Goal: Task Accomplishment & Management: Use online tool/utility

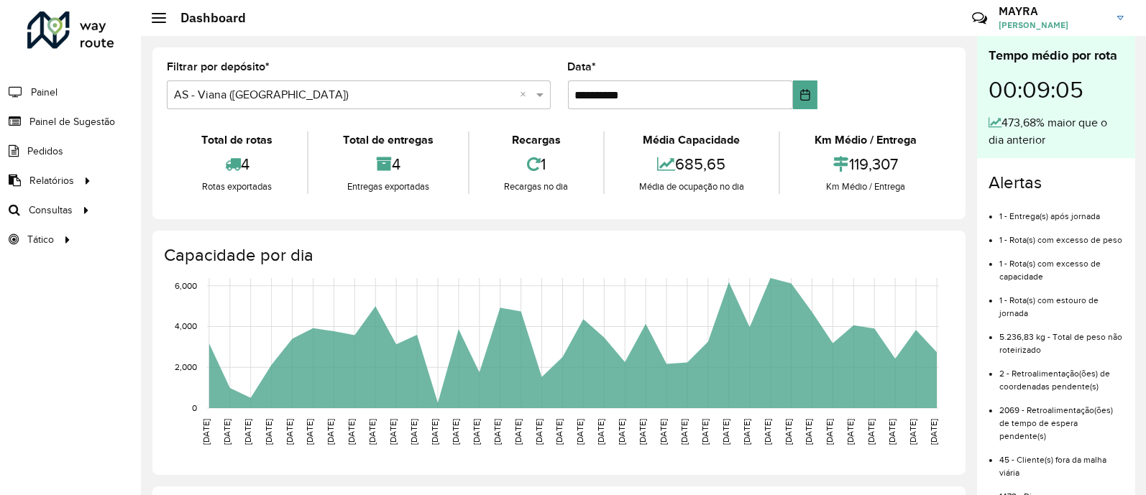
click at [97, 350] on div "Roteirizador AmbevTech Painel Painel de Sugestão Pedidos Relatórios Clientes Cl…" at bounding box center [70, 247] width 141 height 495
click at [189, 203] on span "Roteirização" at bounding box center [192, 210] width 58 height 15
click at [217, 210] on span "Roteirização" at bounding box center [192, 210] width 58 height 15
click at [202, 243] on link "Setores" at bounding box center [240, 239] width 176 height 29
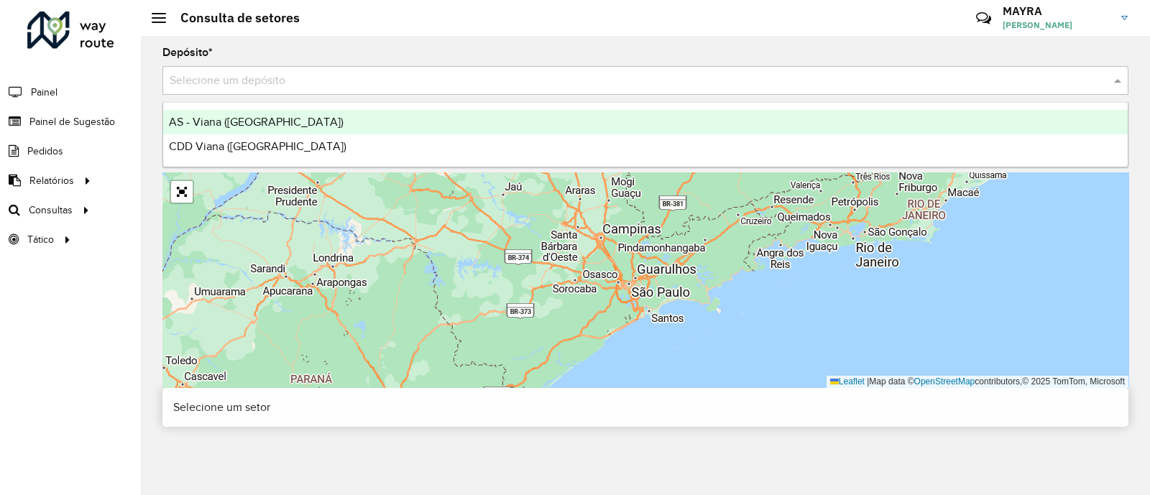
click at [323, 66] on div "Selecione um depósito" at bounding box center [645, 80] width 966 height 29
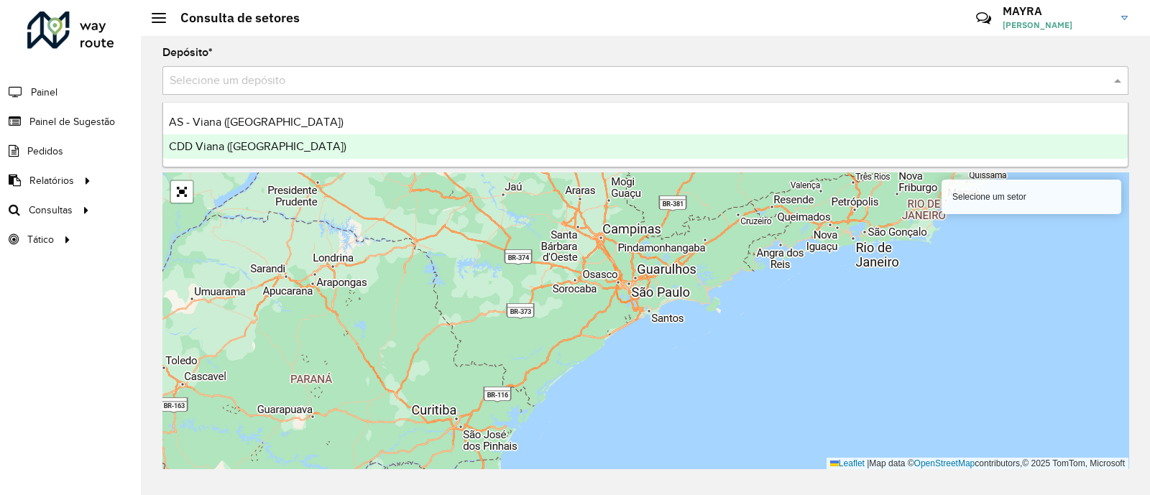
click at [306, 138] on div "CDD Viana ([GEOGRAPHIC_DATA])" at bounding box center [645, 146] width 965 height 24
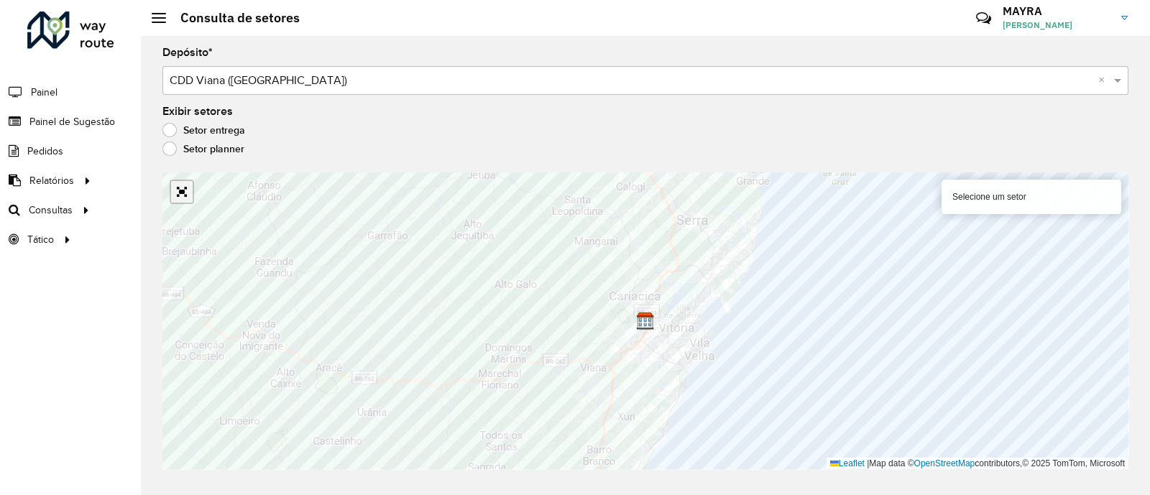
click at [180, 190] on link "Abrir mapa em tela cheia" at bounding box center [182, 192] width 22 height 22
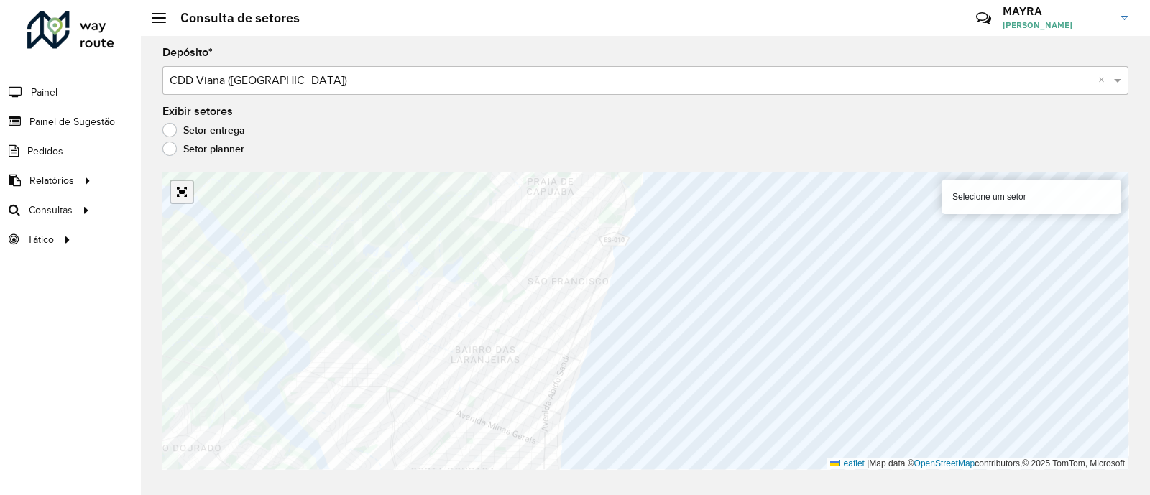
click at [180, 199] on link "Abrir mapa em tela cheia" at bounding box center [182, 192] width 22 height 22
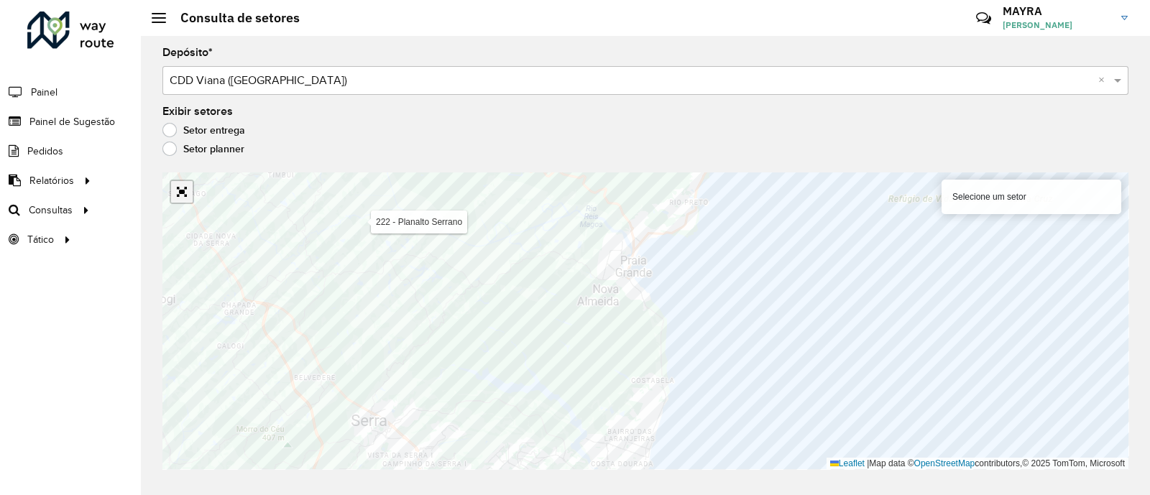
click at [176, 189] on link "Abrir mapa em tela cheia" at bounding box center [182, 192] width 22 height 22
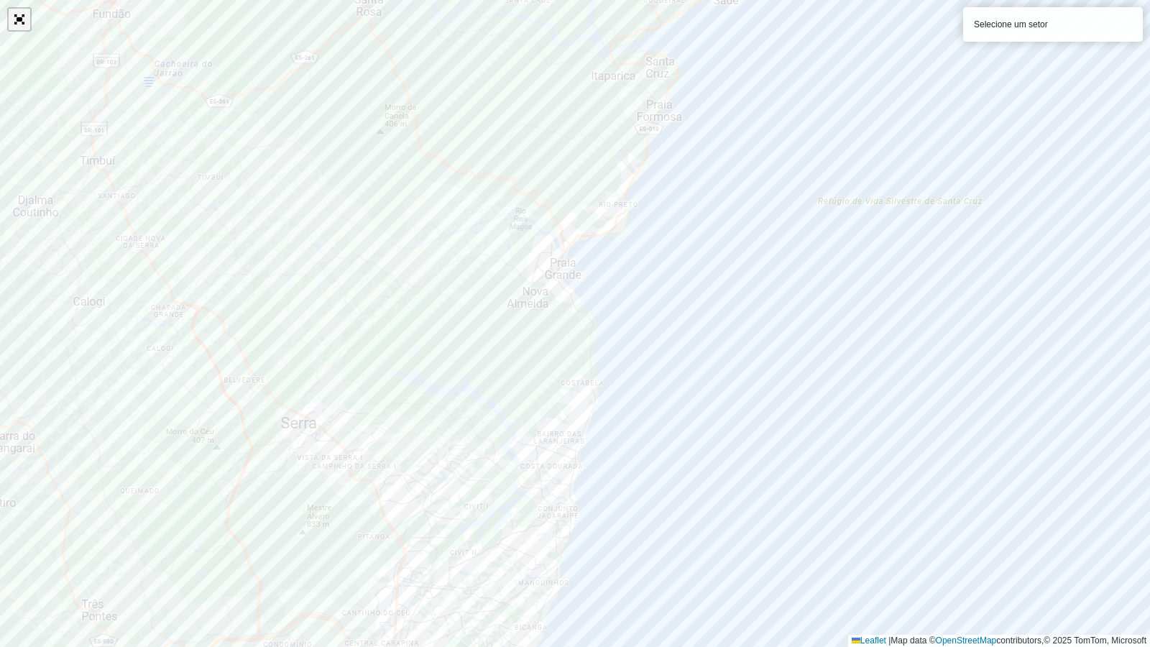
click at [15, 15] on link "Abrir mapa em tela cheia" at bounding box center [20, 20] width 22 height 22
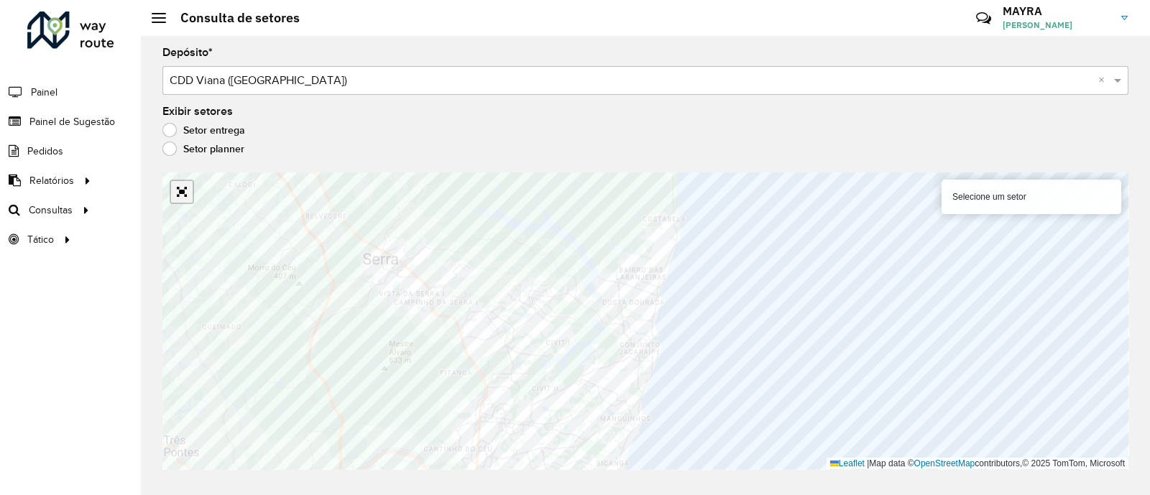
click at [180, 185] on link "Abrir mapa em tela cheia" at bounding box center [182, 192] width 22 height 22
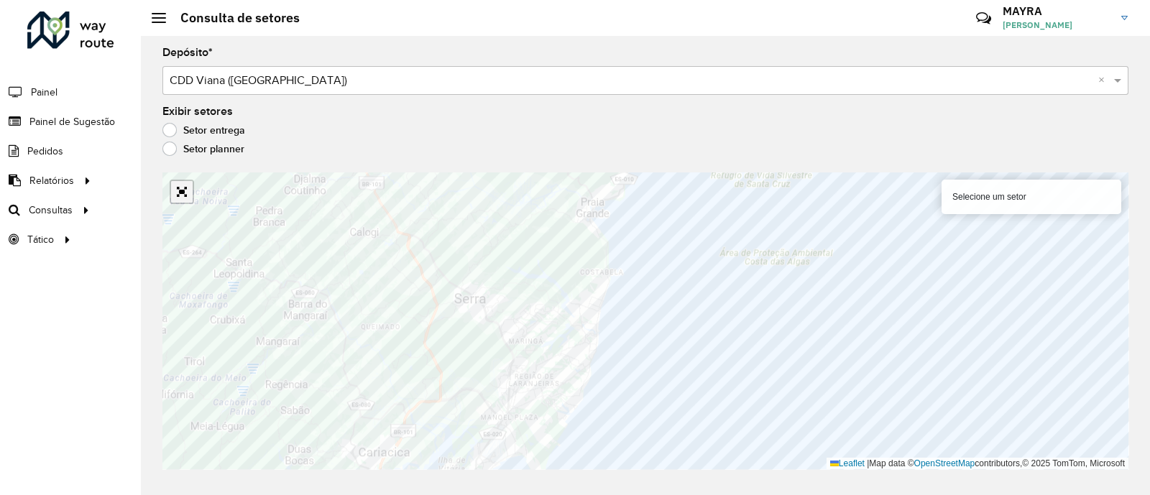
click at [185, 191] on link "Abrir mapa em tela cheia" at bounding box center [182, 192] width 22 height 22
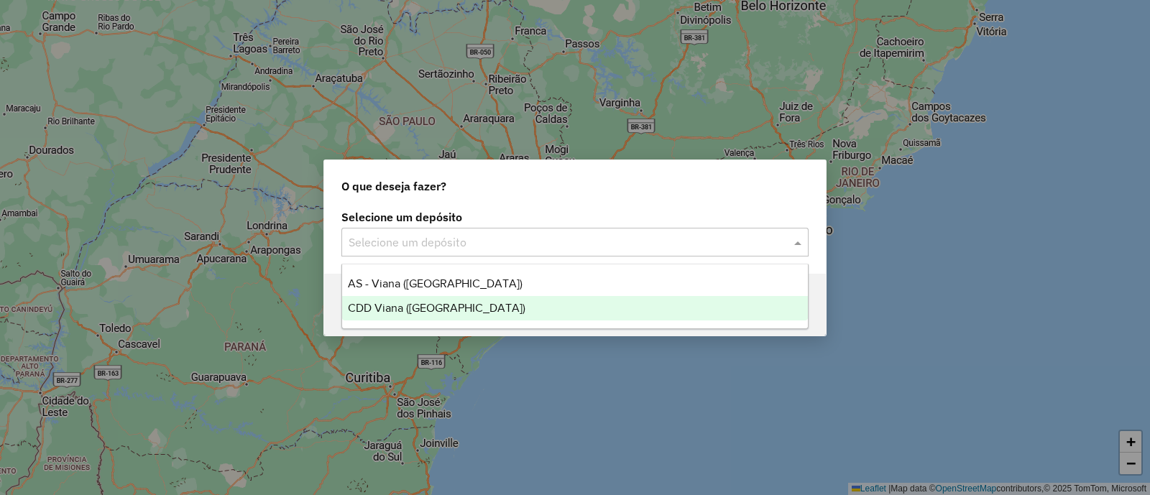
drag, startPoint x: 460, startPoint y: 235, endPoint x: 486, endPoint y: 311, distance: 80.5
click at [486, 311] on body "Aguarde... Pop-up bloqueado! Seu navegador bloqueou automáticamente a abertura …" at bounding box center [575, 247] width 1150 height 495
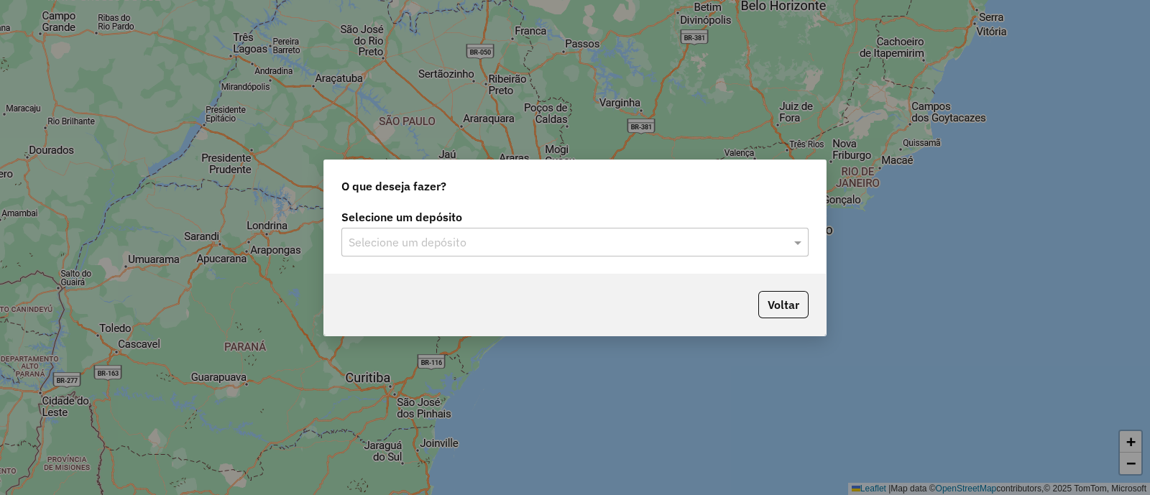
click at [486, 311] on div "Voltar" at bounding box center [575, 305] width 502 height 62
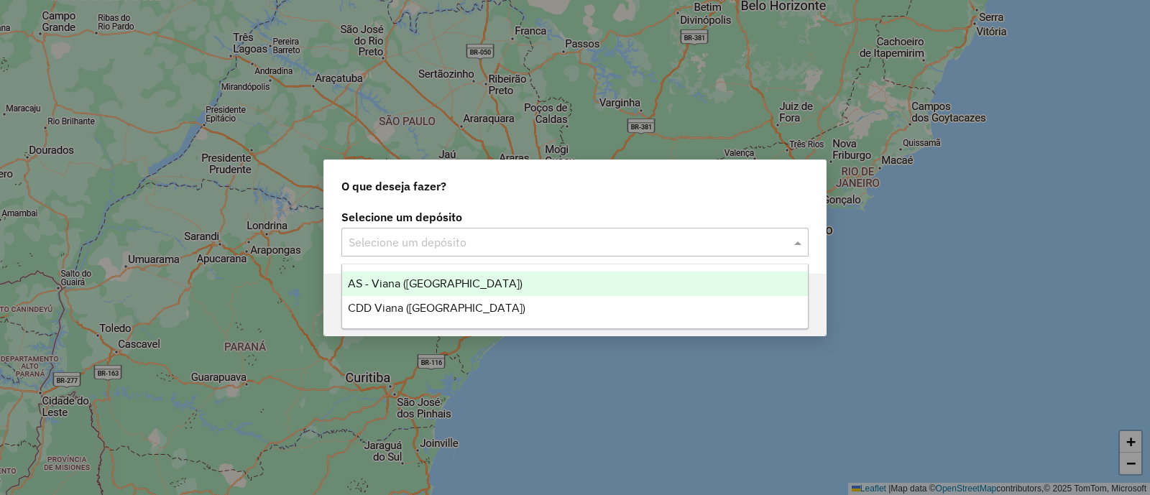
click at [537, 236] on input "text" at bounding box center [561, 242] width 424 height 17
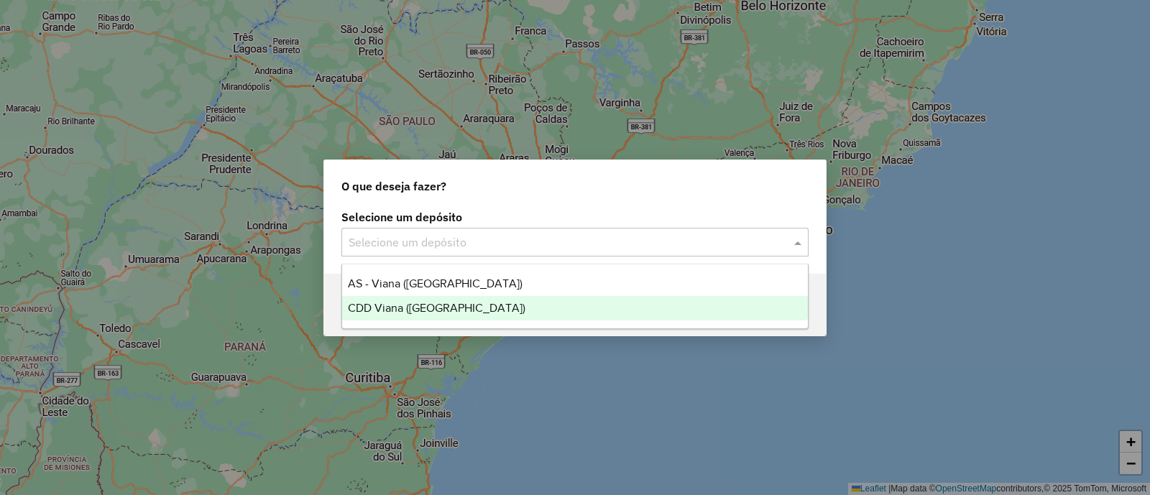
click at [458, 305] on div "CDD Viana ([GEOGRAPHIC_DATA])" at bounding box center [575, 308] width 466 height 24
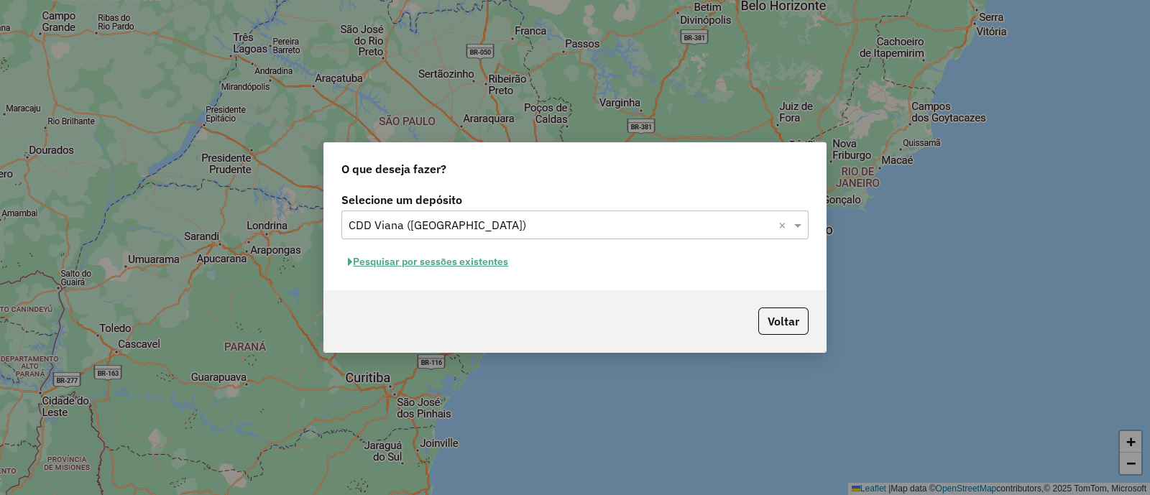
click at [454, 257] on button "Pesquisar por sessões existentes" at bounding box center [427, 262] width 173 height 22
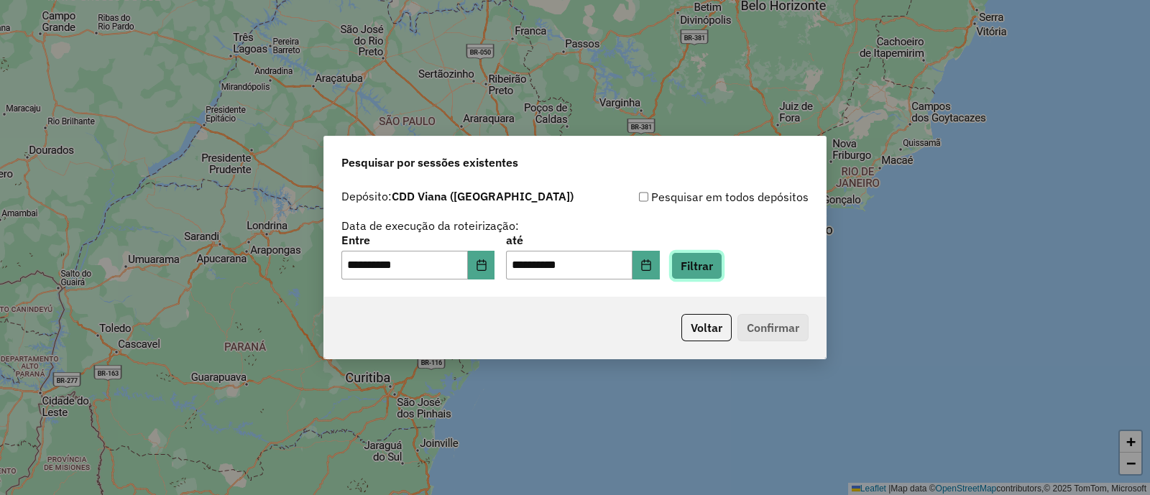
click at [722, 254] on button "Filtrar" at bounding box center [696, 265] width 51 height 27
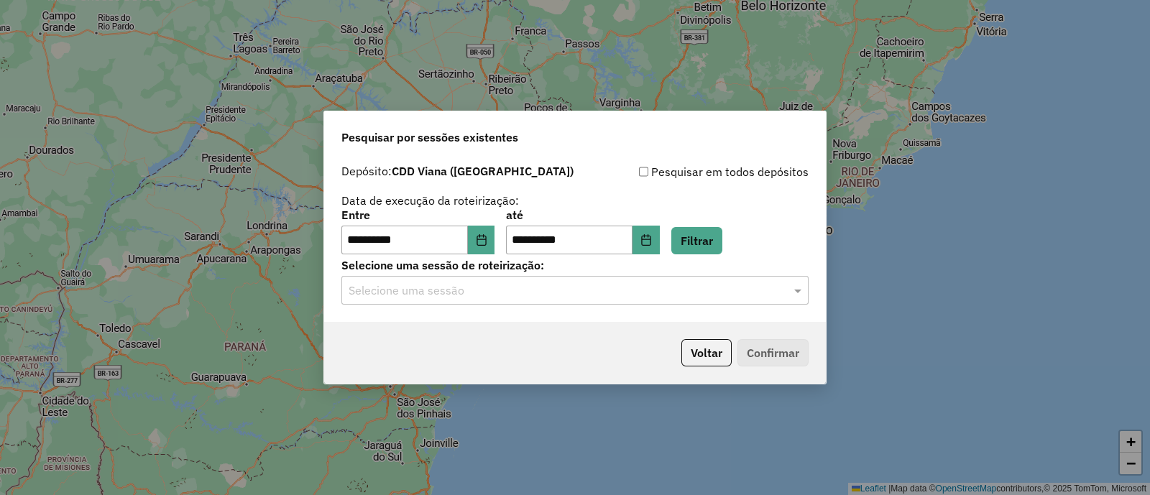
click at [525, 286] on input "text" at bounding box center [561, 290] width 424 height 17
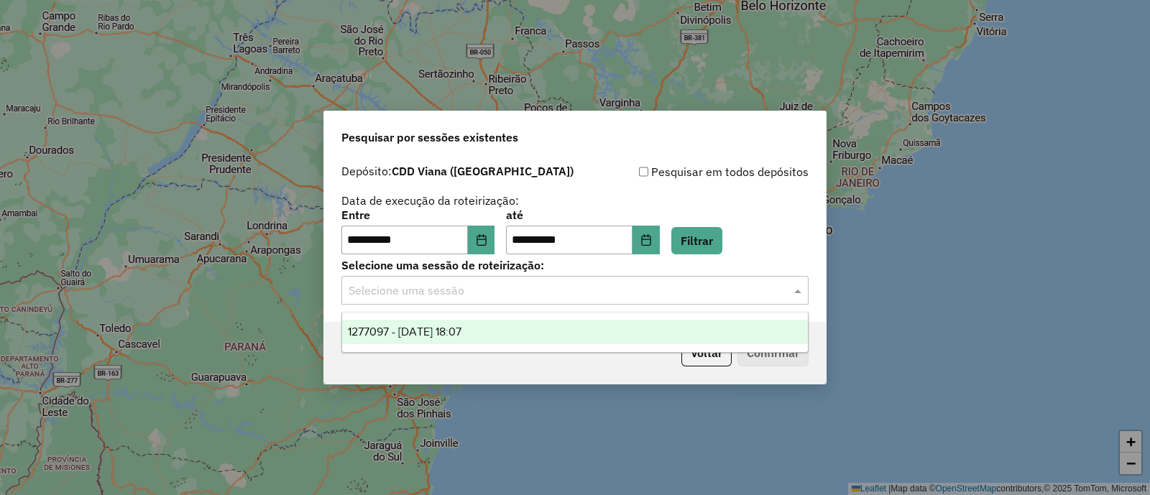
click at [495, 323] on div "1277097 - 17/09/2025 18:07" at bounding box center [575, 332] width 466 height 24
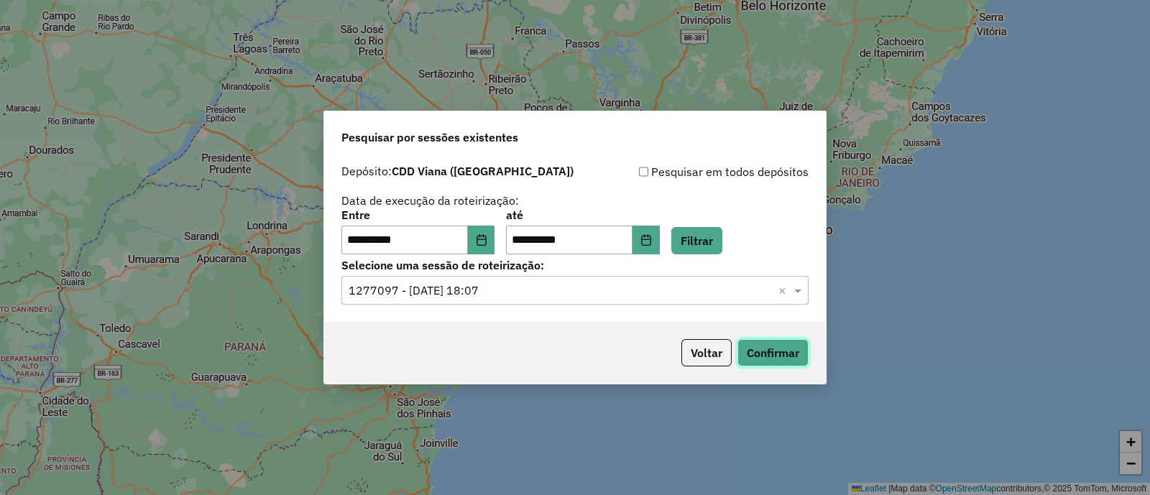
click at [762, 357] on button "Confirmar" at bounding box center [773, 352] width 71 height 27
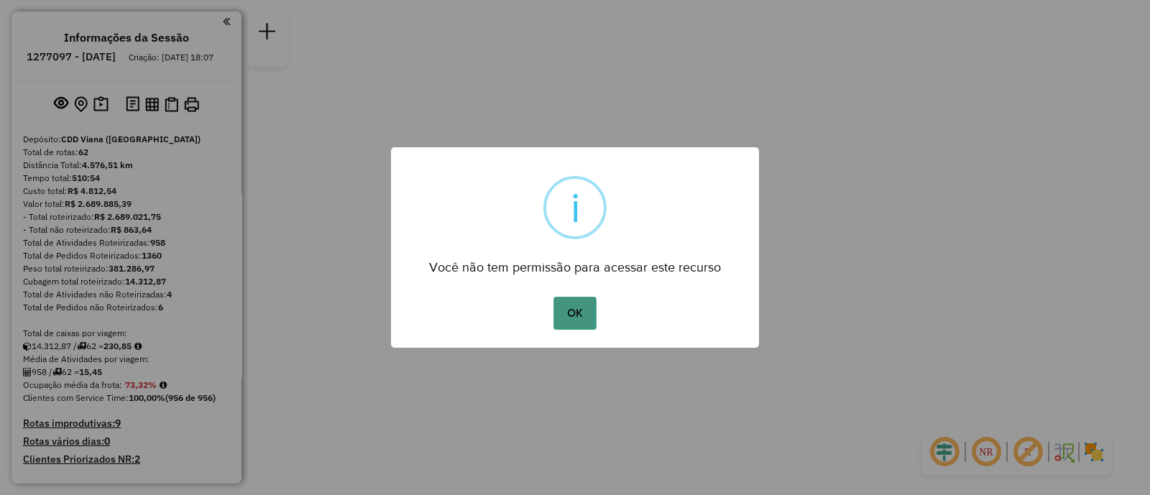
click at [588, 319] on button "OK" at bounding box center [574, 313] width 42 height 33
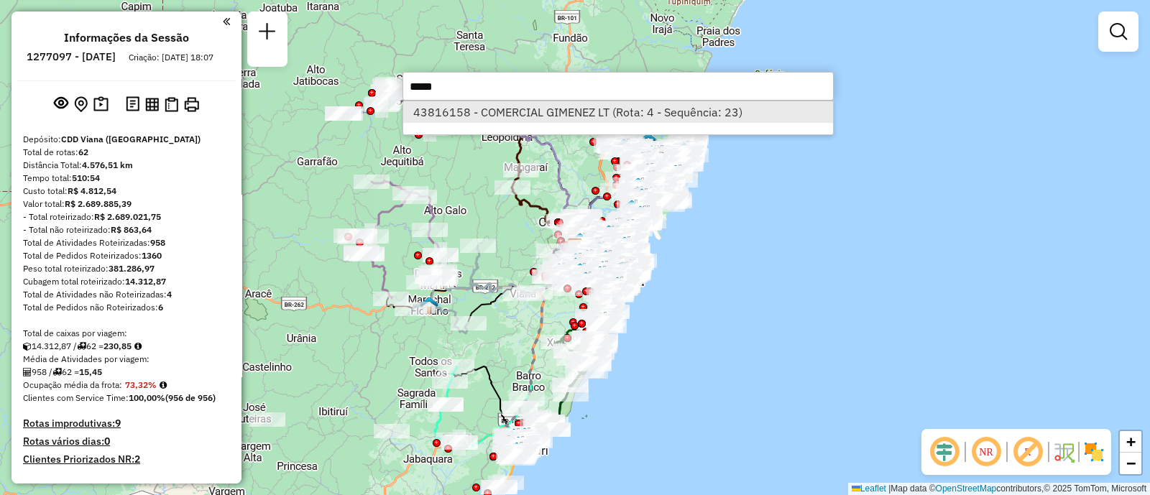
type input "*****"
click at [695, 110] on li "43816158 - COMERCIAL GIMENEZ LT (Rota: 4 - Sequência: 23)" at bounding box center [618, 112] width 430 height 22
select select "**********"
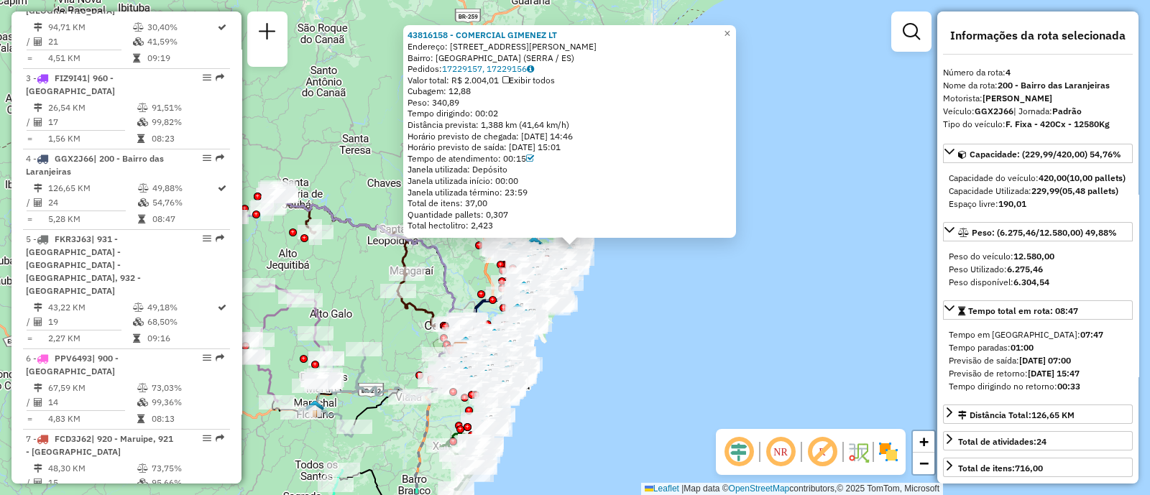
scroll to position [816, 0]
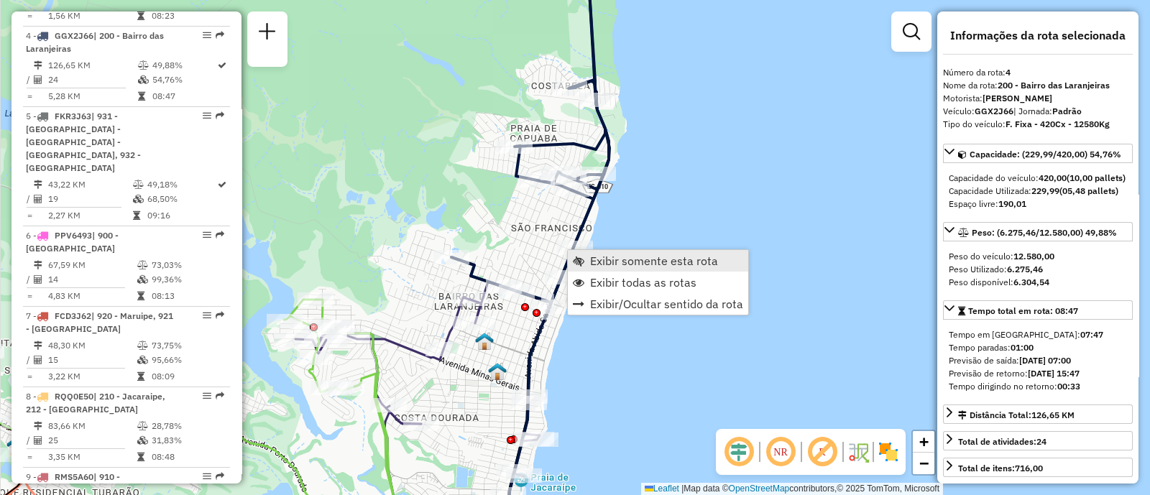
click at [615, 260] on span "Exibir somente esta rota" at bounding box center [654, 261] width 128 height 12
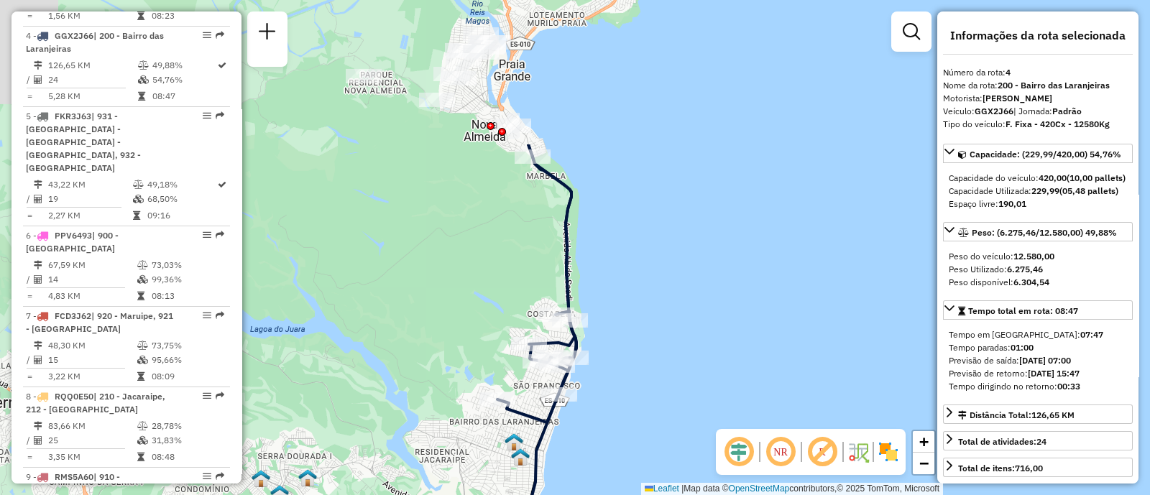
drag, startPoint x: 478, startPoint y: 72, endPoint x: 711, endPoint y: 265, distance: 302.7
click at [710, 266] on div "Janela de atendimento Grade de atendimento Capacidade Transportadoras Veículos …" at bounding box center [575, 247] width 1150 height 495
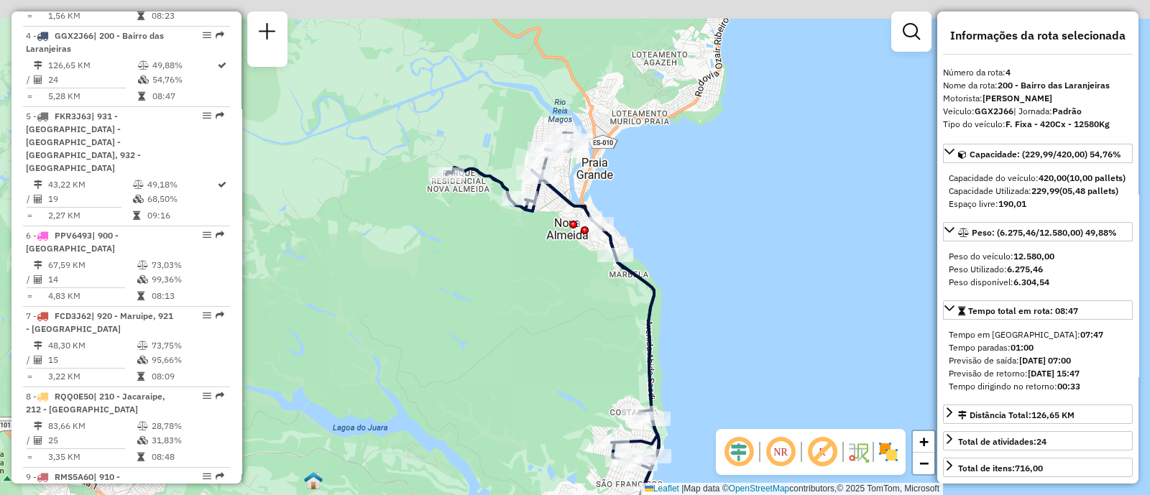
drag, startPoint x: 568, startPoint y: 109, endPoint x: 650, endPoint y: 208, distance: 128.1
click at [650, 208] on div "Janela de atendimento Grade de atendimento Capacidade Transportadoras Veículos …" at bounding box center [575, 247] width 1150 height 495
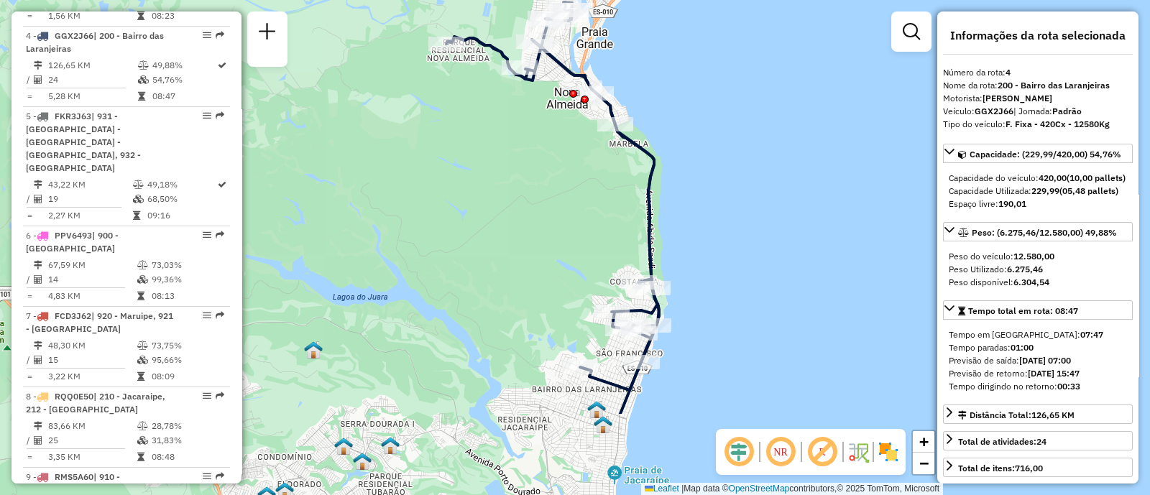
drag, startPoint x: 644, startPoint y: 333, endPoint x: 654, endPoint y: 406, distance: 74.0
click at [643, 211] on icon at bounding box center [552, 196] width 213 height 388
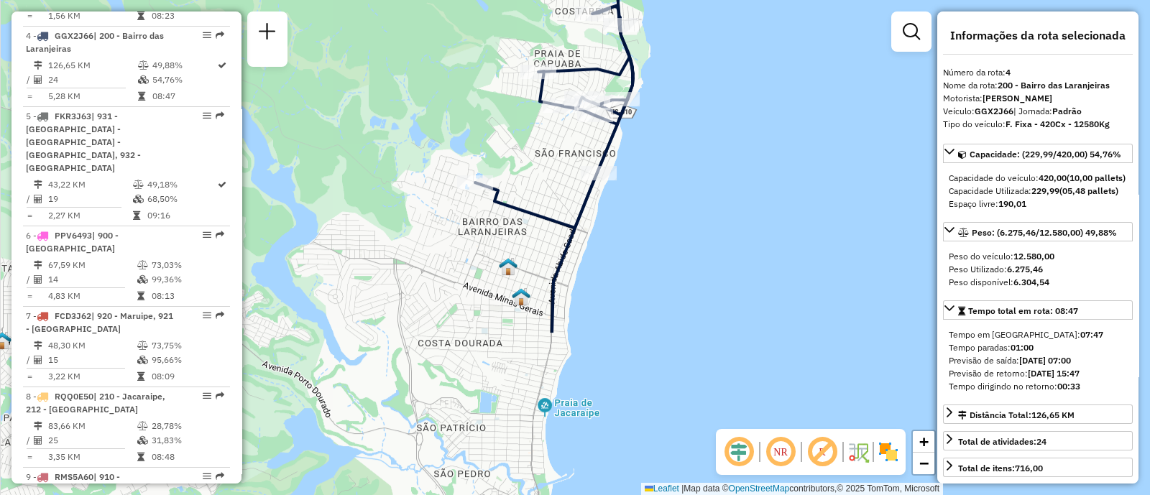
drag, startPoint x: 527, startPoint y: 356, endPoint x: 464, endPoint y: 144, distance: 221.3
click at [464, 144] on div "Janela de atendimento Grade de atendimento Capacidade Transportadoras Veículos …" at bounding box center [575, 247] width 1150 height 495
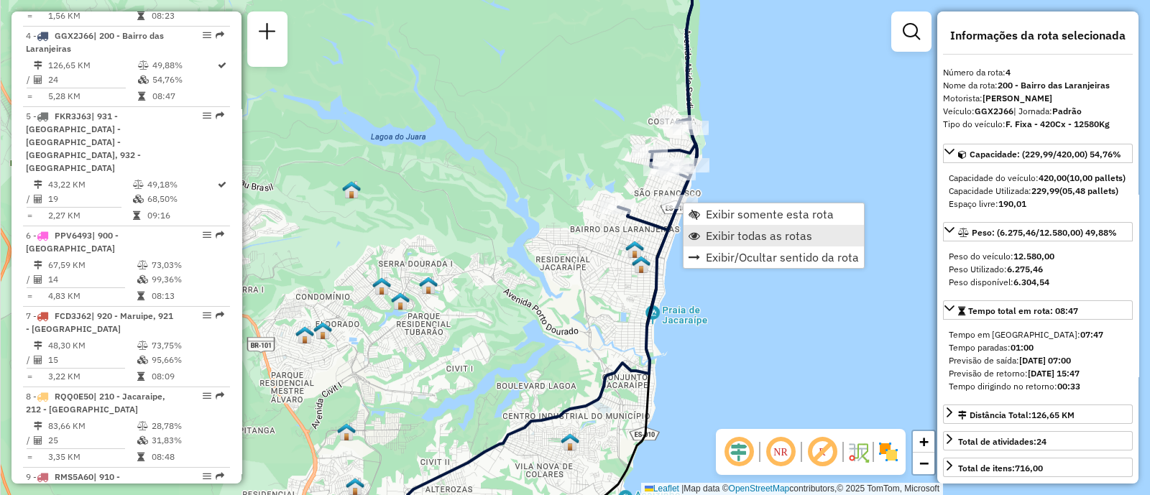
click at [776, 235] on span "Exibir todas as rotas" at bounding box center [759, 236] width 106 height 12
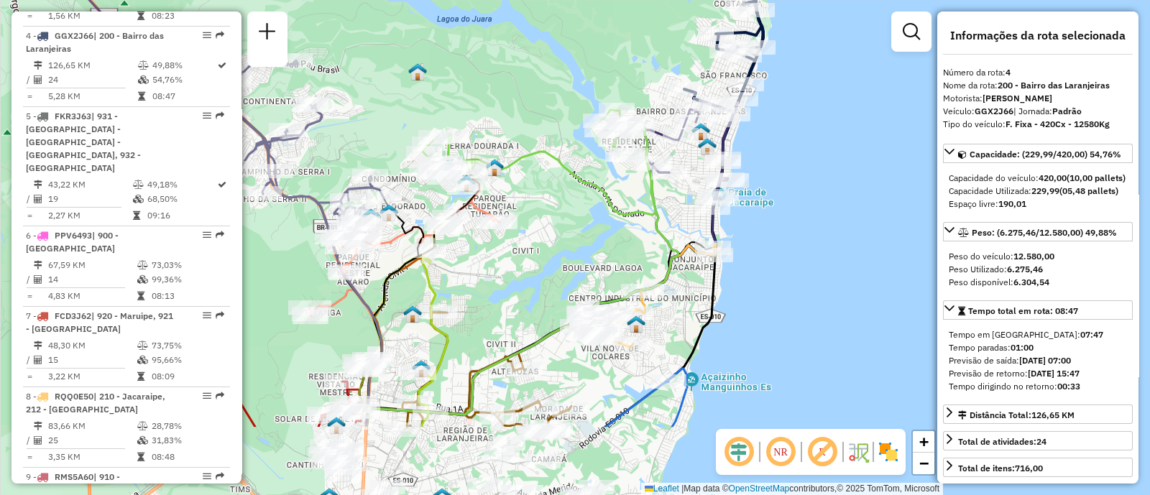
drag, startPoint x: 495, startPoint y: 365, endPoint x: 564, endPoint y: 247, distance: 137.6
click at [564, 247] on div "Janela de atendimento Grade de atendimento Capacidade Transportadoras Veículos …" at bounding box center [575, 247] width 1150 height 495
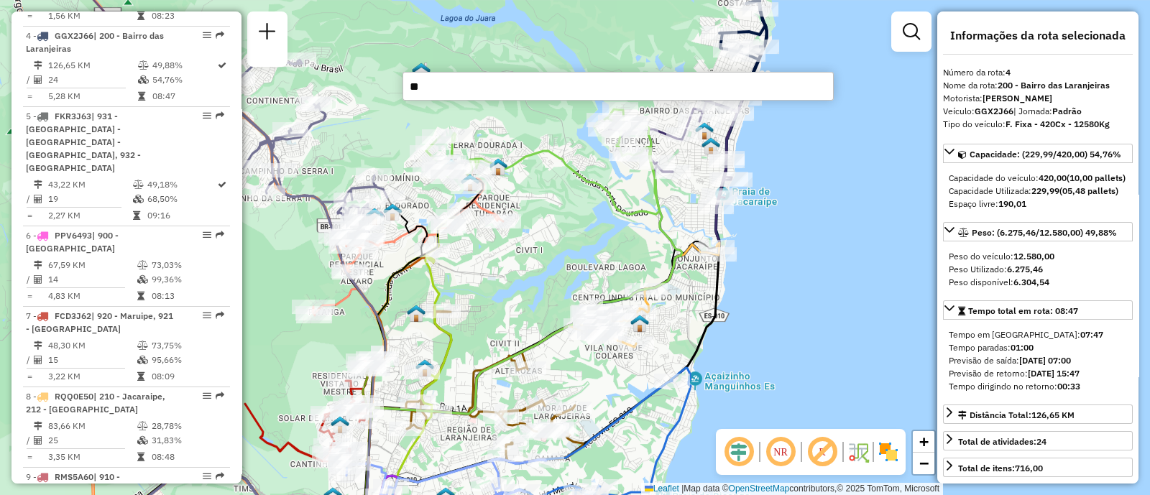
type input "***"
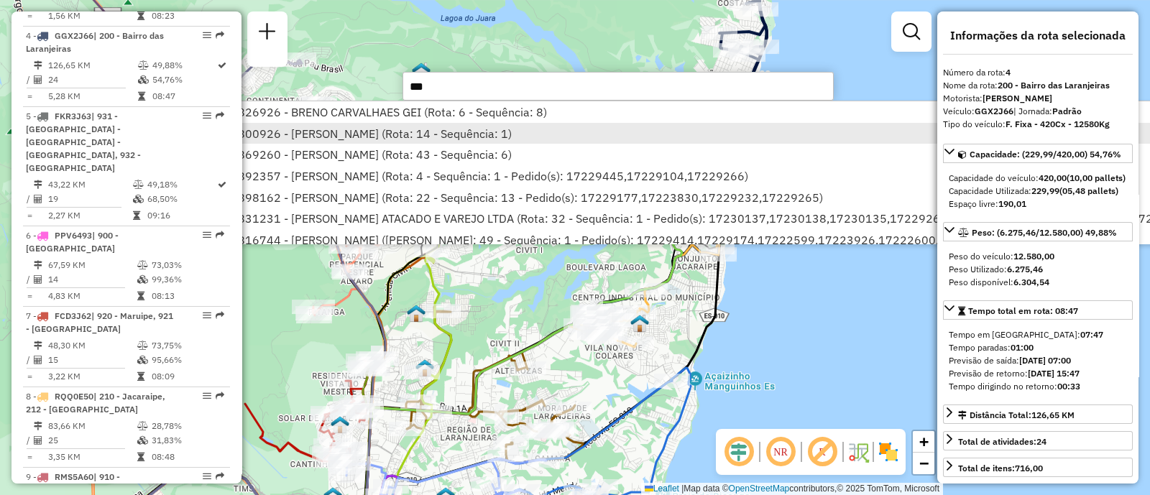
click at [524, 138] on li "43800926 - [PERSON_NAME] (Rota: 14 - Sequência: 1)" at bounding box center [707, 134] width 988 height 22
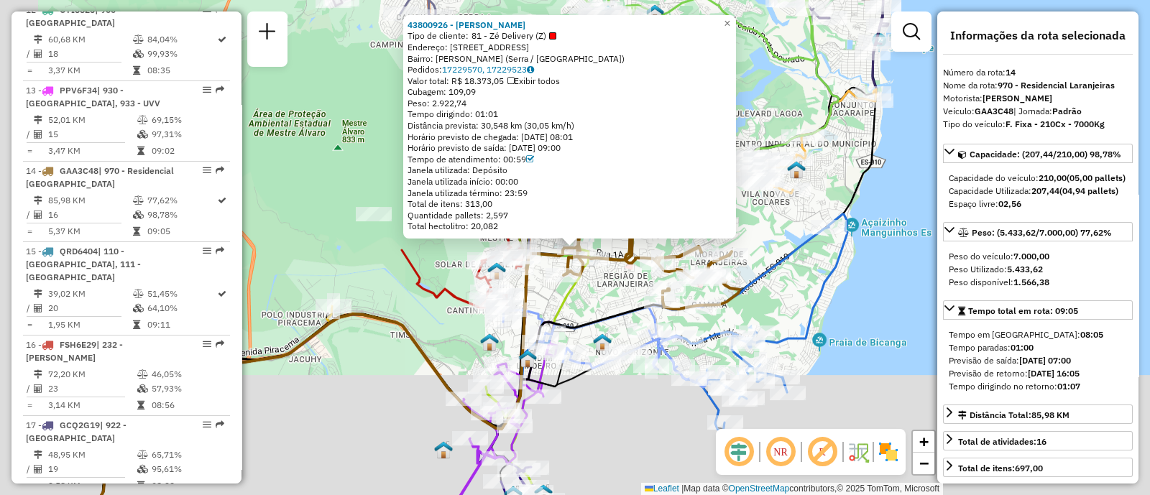
scroll to position [1632, 0]
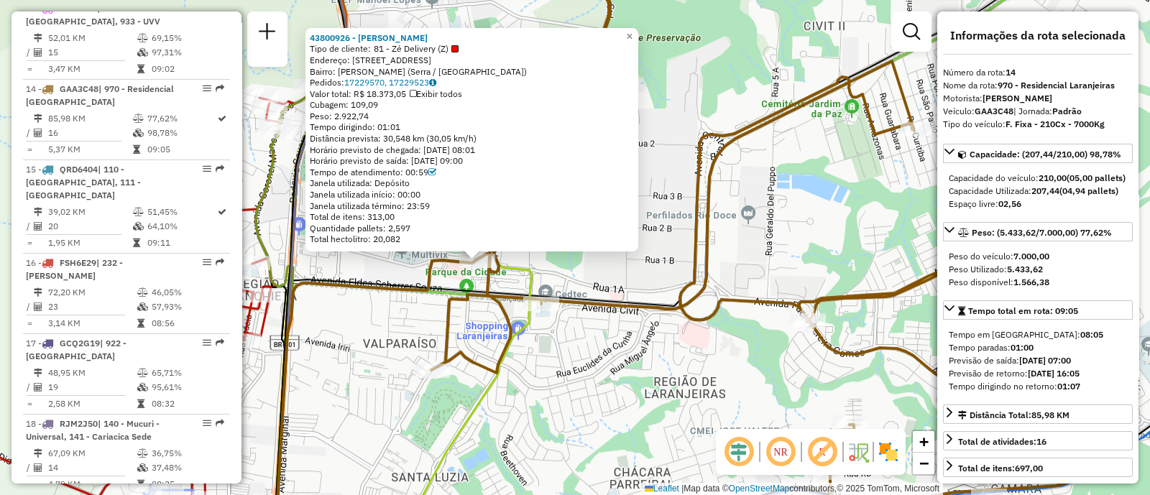
drag, startPoint x: 536, startPoint y: 249, endPoint x: 776, endPoint y: 289, distance: 243.3
click at [776, 289] on icon at bounding box center [784, 230] width 706 height 549
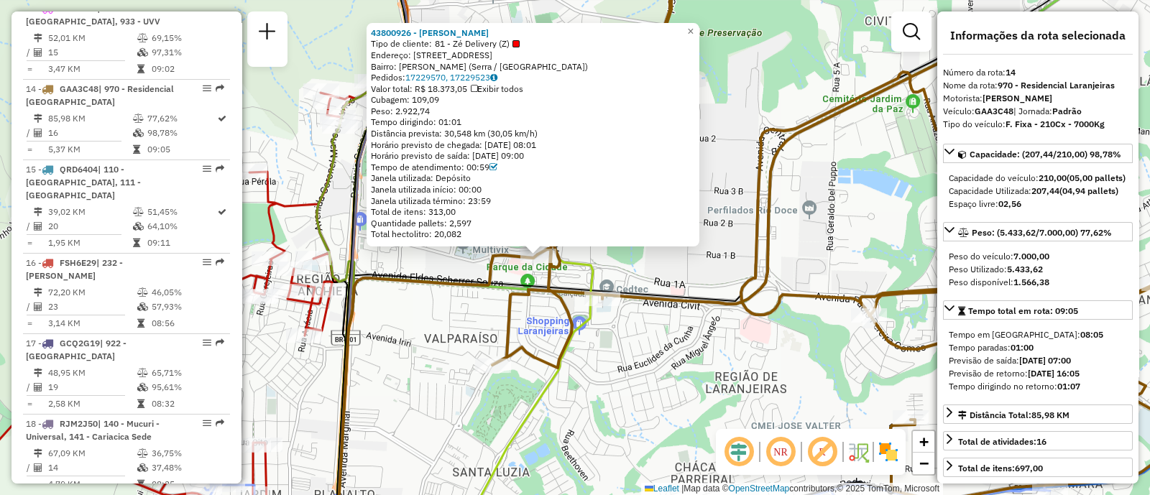
click at [776, 289] on icon at bounding box center [845, 225] width 706 height 550
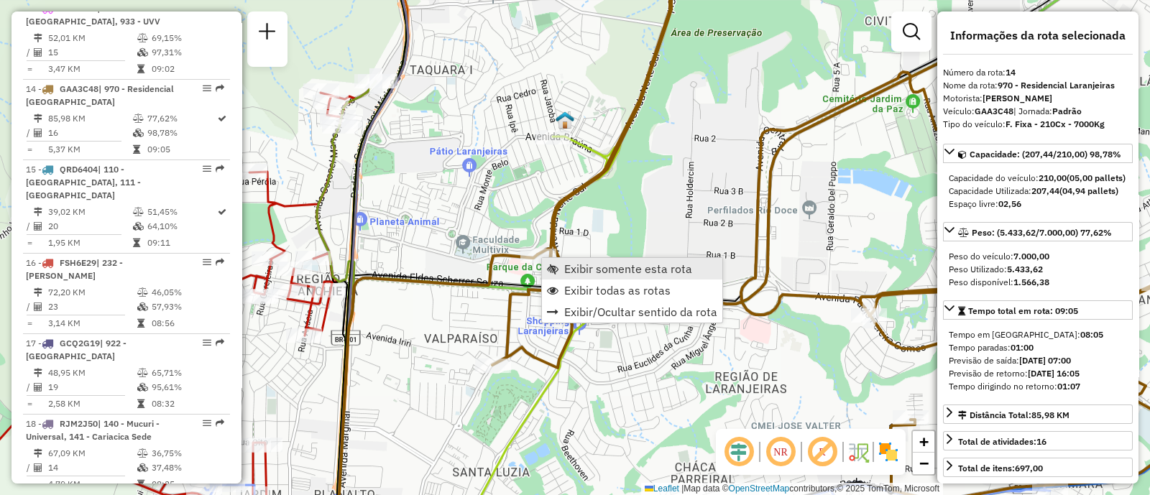
click at [582, 264] on span "Exibir somente esta rota" at bounding box center [628, 269] width 128 height 12
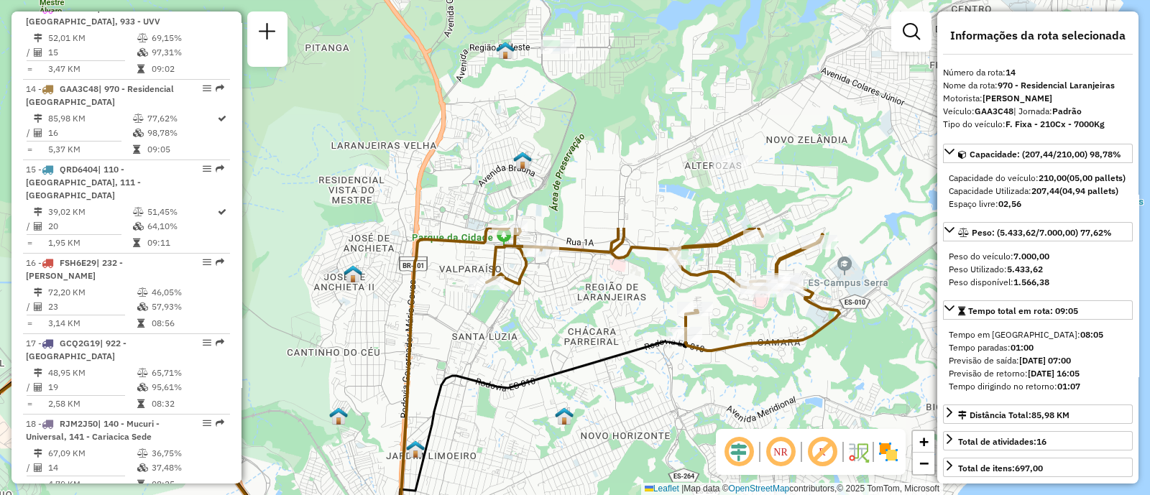
drag, startPoint x: 640, startPoint y: 79, endPoint x: 630, endPoint y: 358, distance: 279.1
click at [630, 358] on icon at bounding box center [286, 448] width 823 height 275
